Goal: Information Seeking & Learning: Learn about a topic

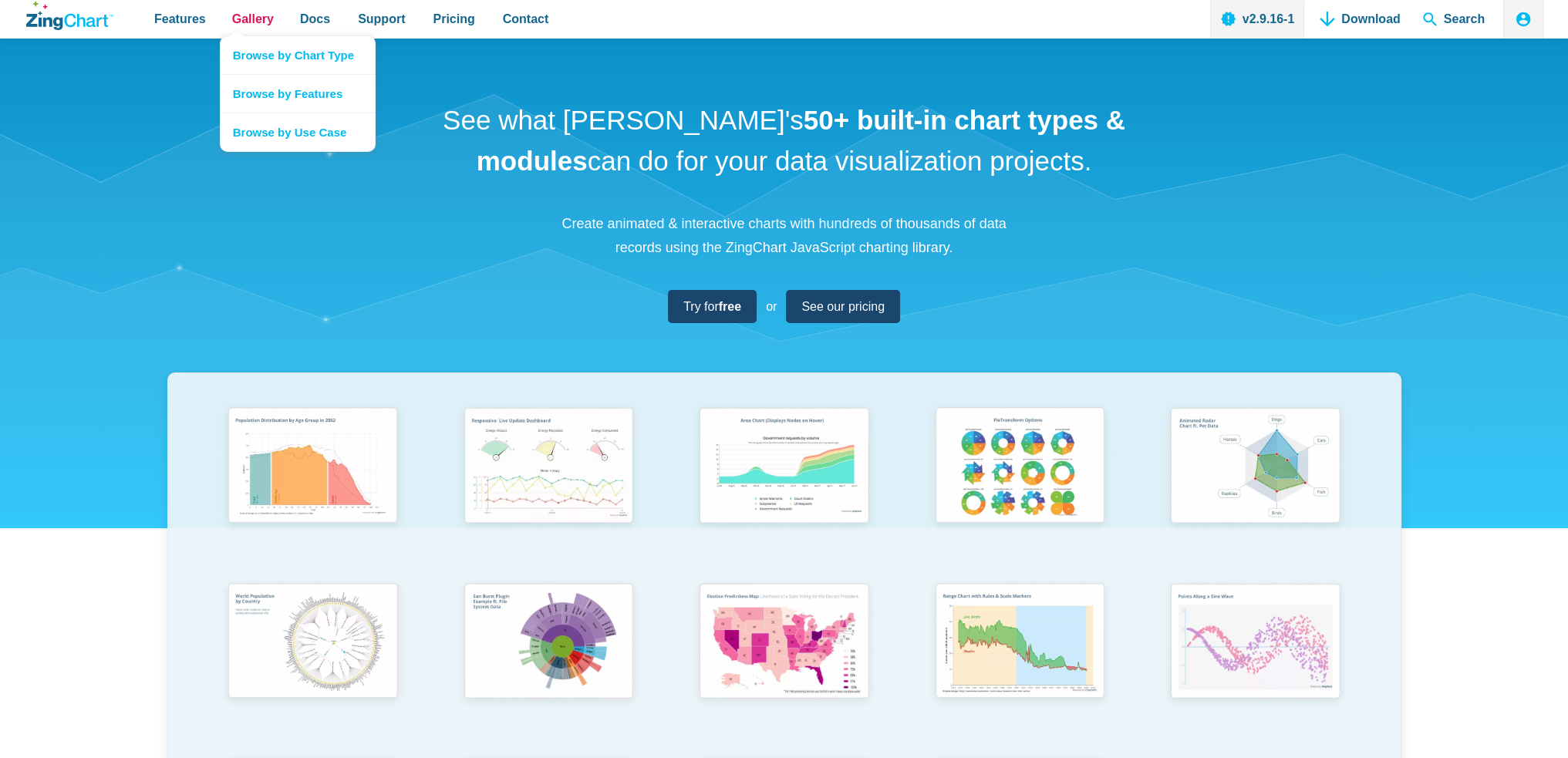
click at [244, 23] on span "Gallery" at bounding box center [252, 19] width 41 height 21
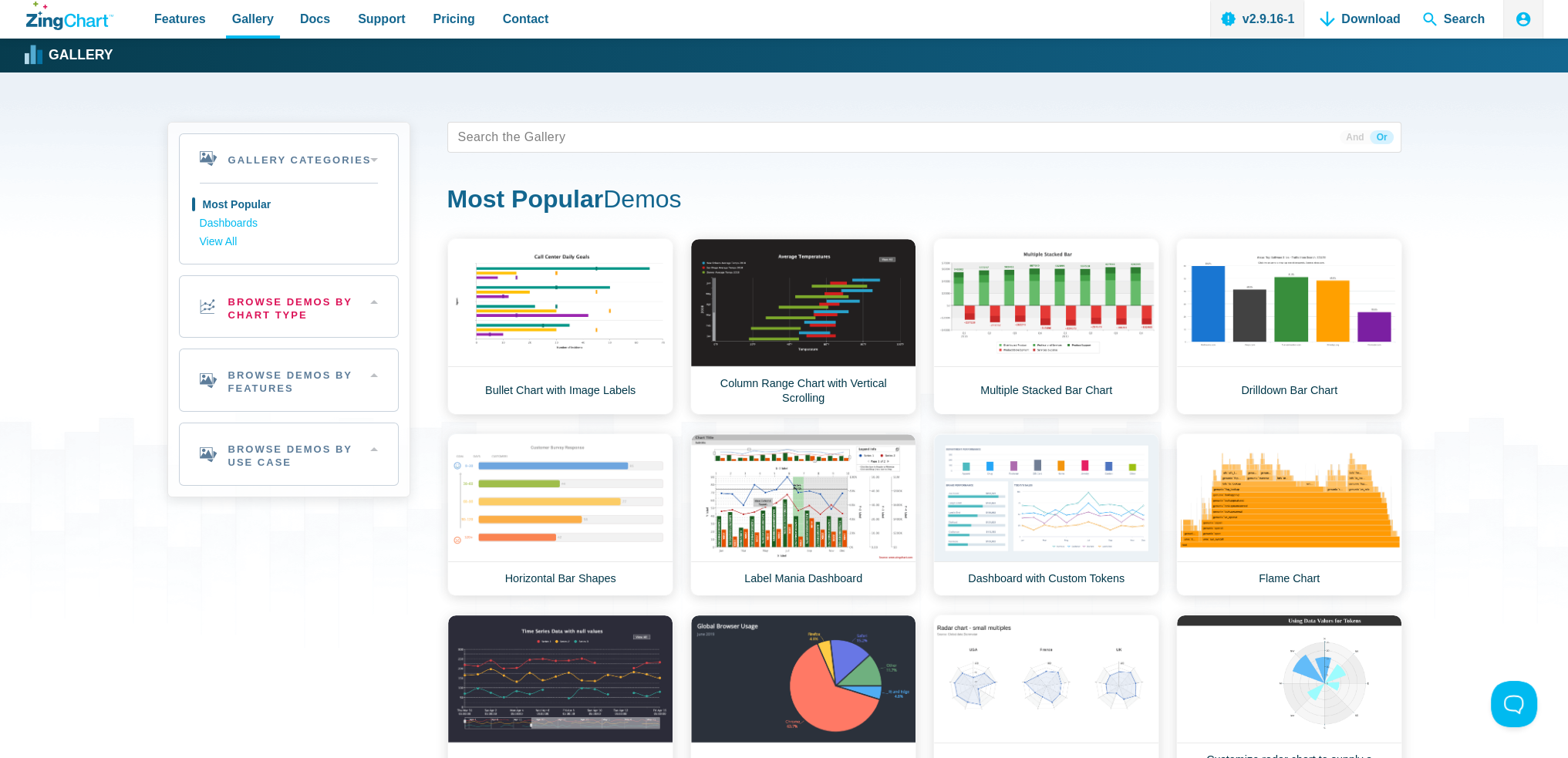
click at [280, 304] on h2 "Browse Demos By Chart Type" at bounding box center [289, 307] width 219 height 62
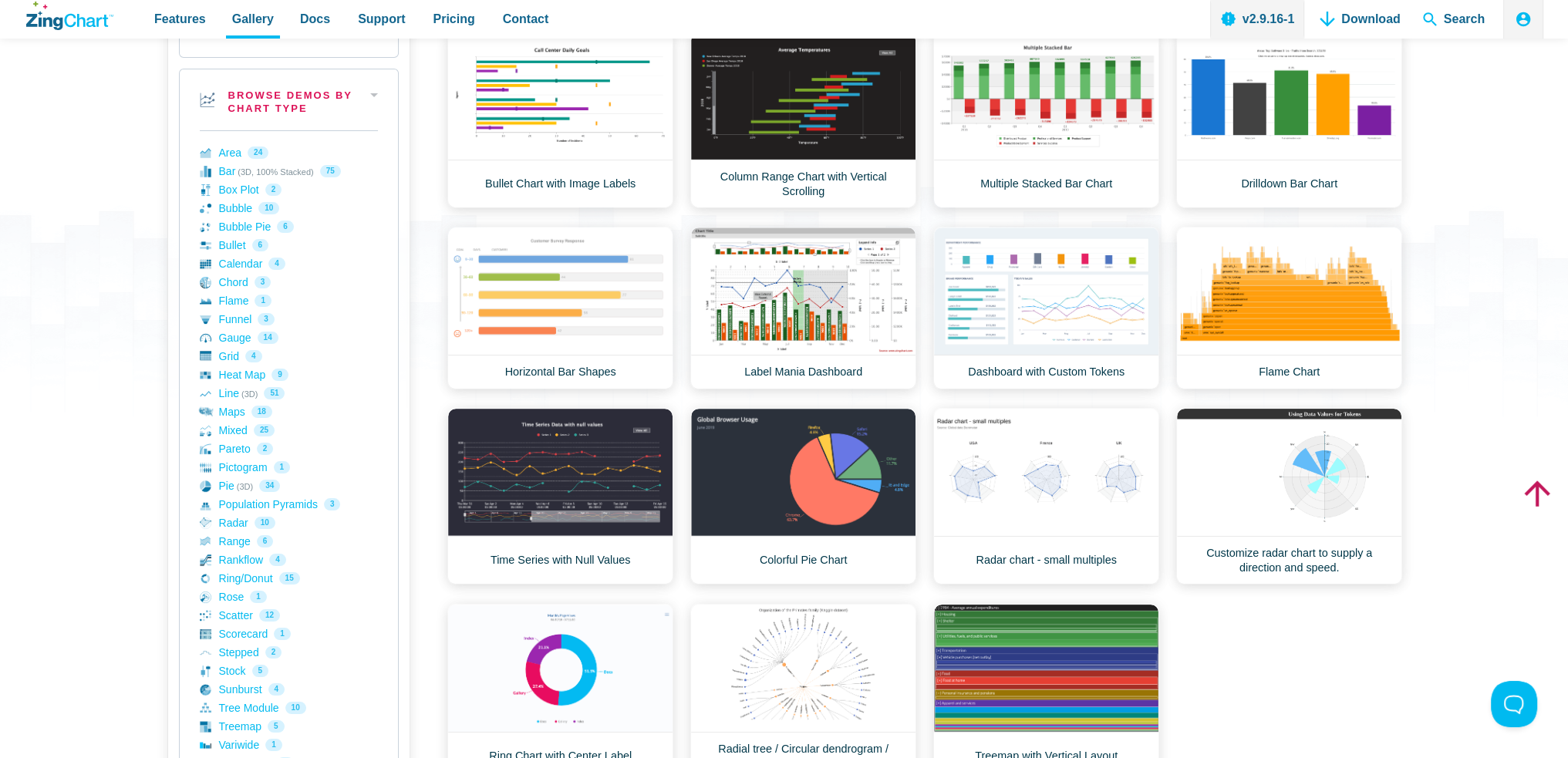
scroll to position [308, 0]
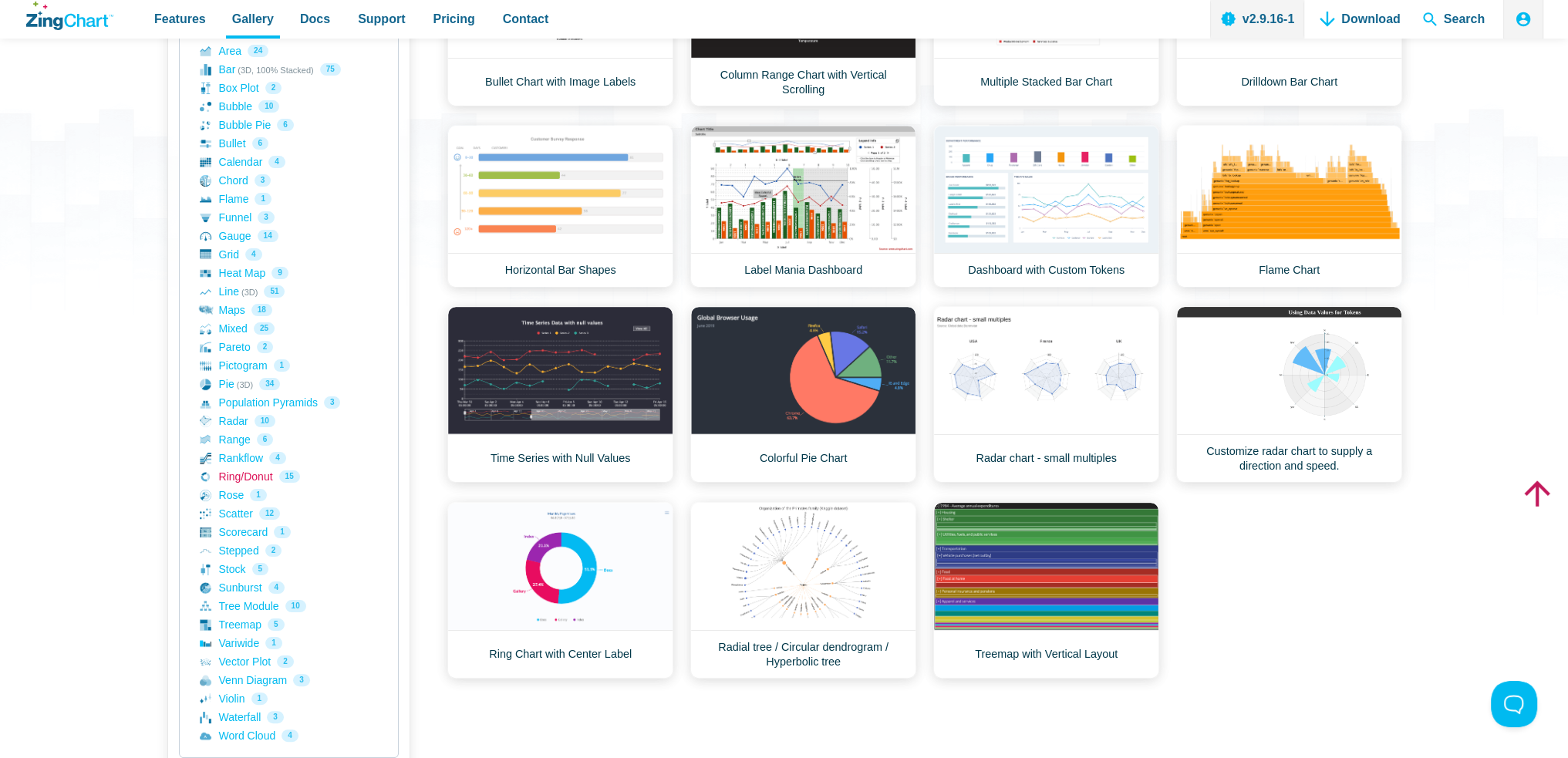
click at [249, 472] on link "Ring/Donut 15" at bounding box center [289, 477] width 178 height 19
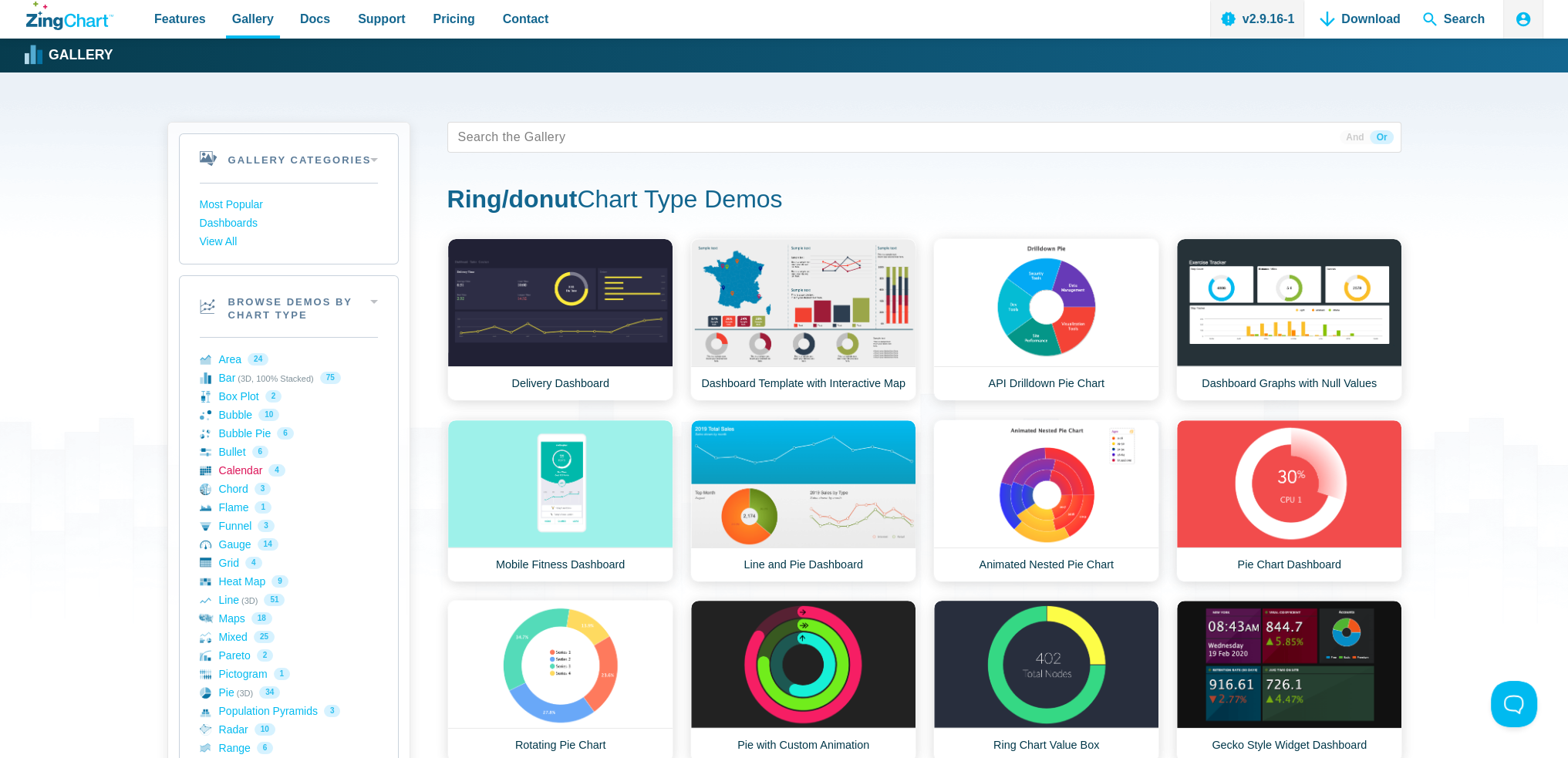
click at [234, 473] on link "Calendar 4" at bounding box center [289, 471] width 178 height 19
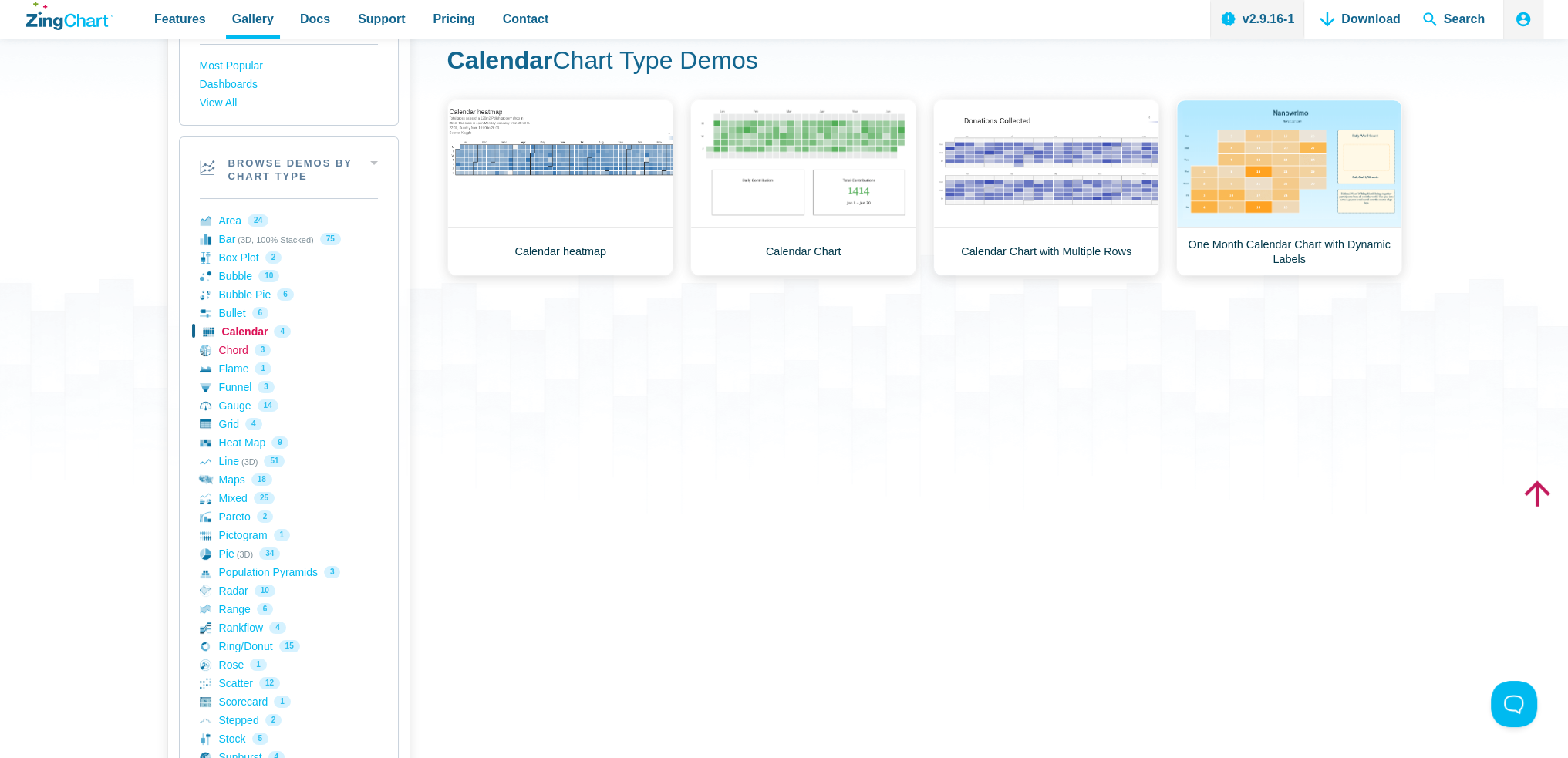
scroll to position [231, 0]
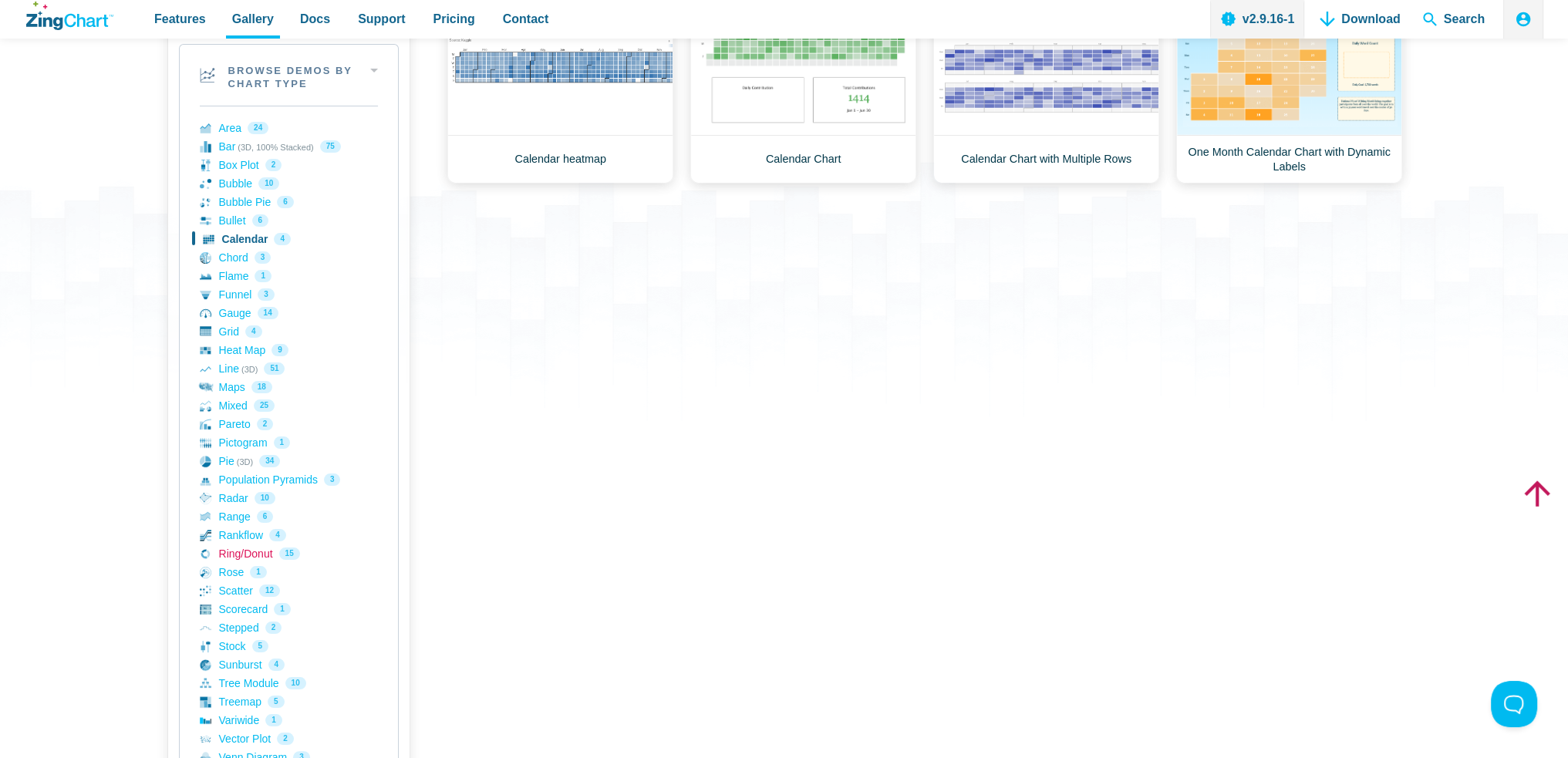
click at [253, 550] on link "Ring/Donut 15" at bounding box center [289, 553] width 178 height 19
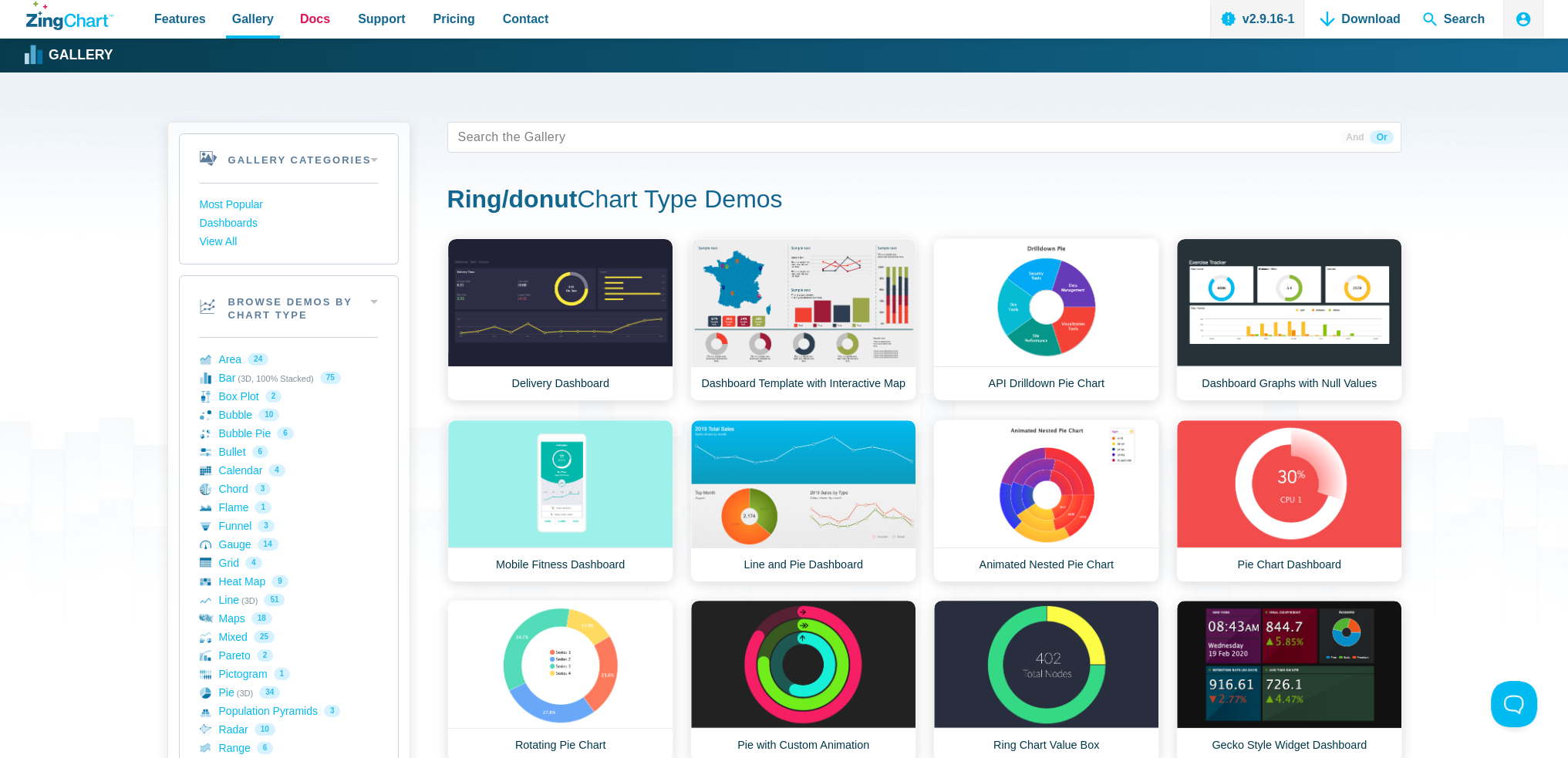
click at [317, 27] on span "Docs" at bounding box center [315, 19] width 30 height 21
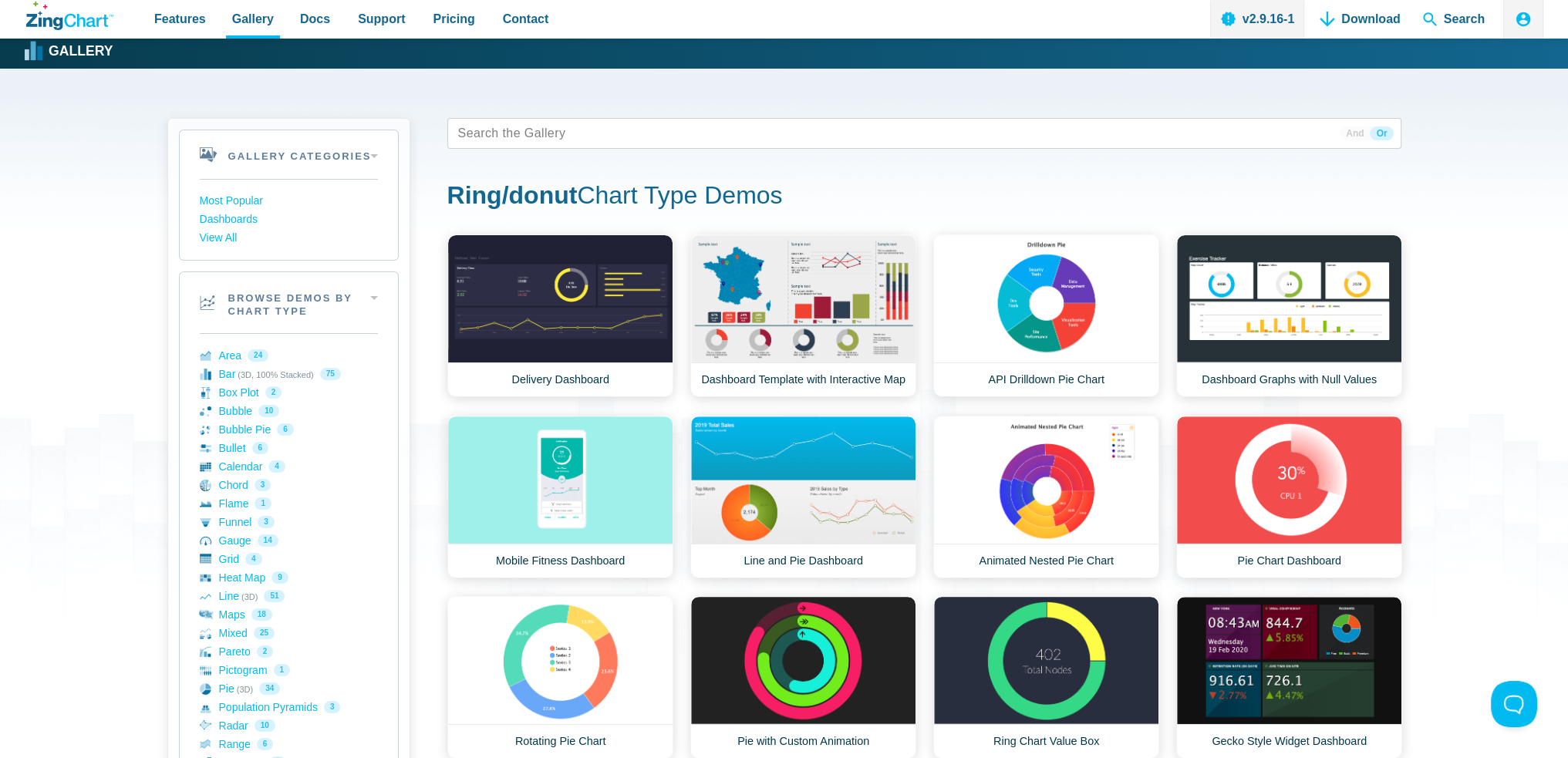
scroll to position [155, 0]
